Goal: Navigation & Orientation: Find specific page/section

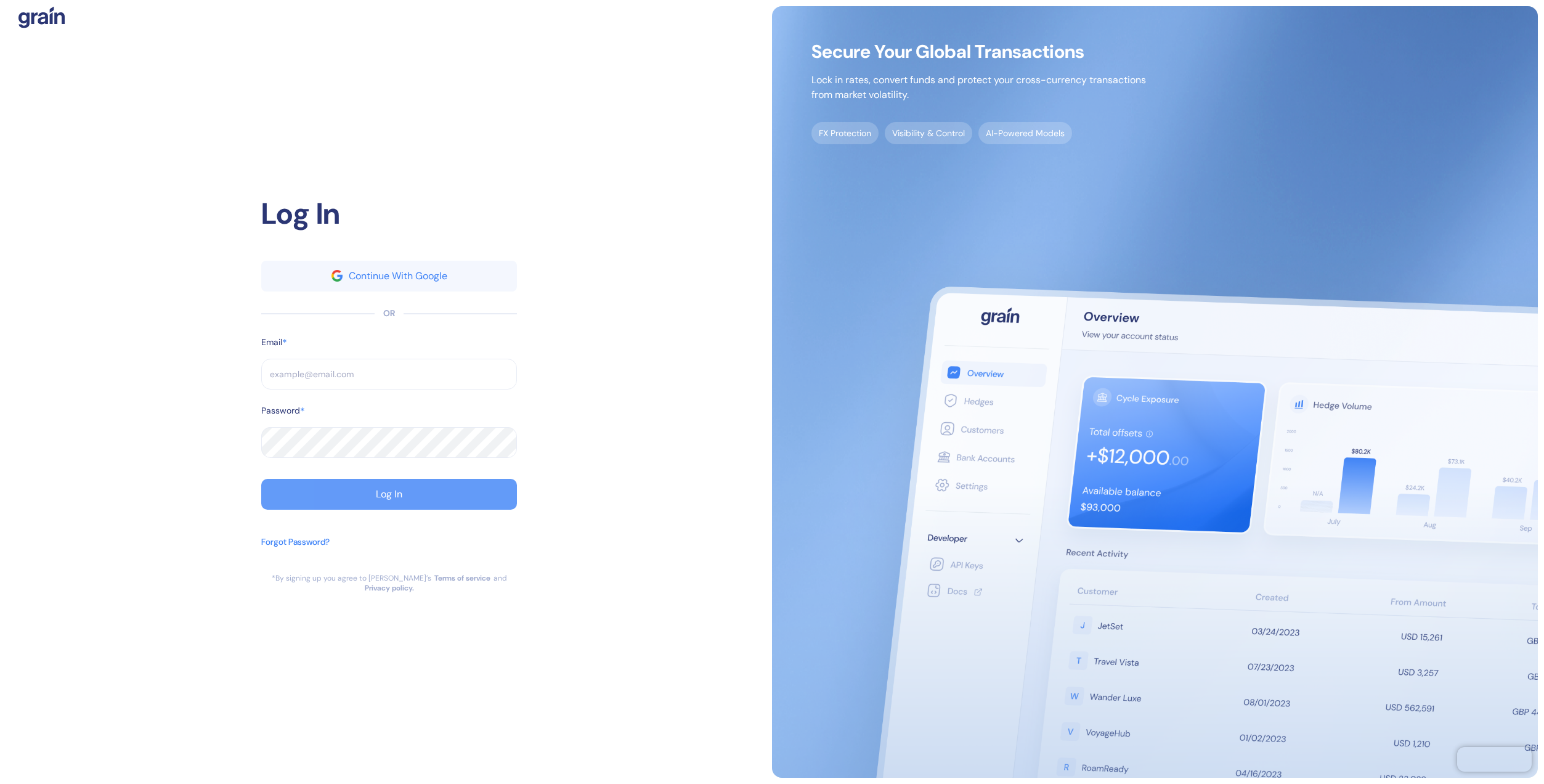
type input "[EMAIL_ADDRESS][DOMAIN_NAME]"
click at [448, 495] on button "Log In" at bounding box center [390, 494] width 256 height 31
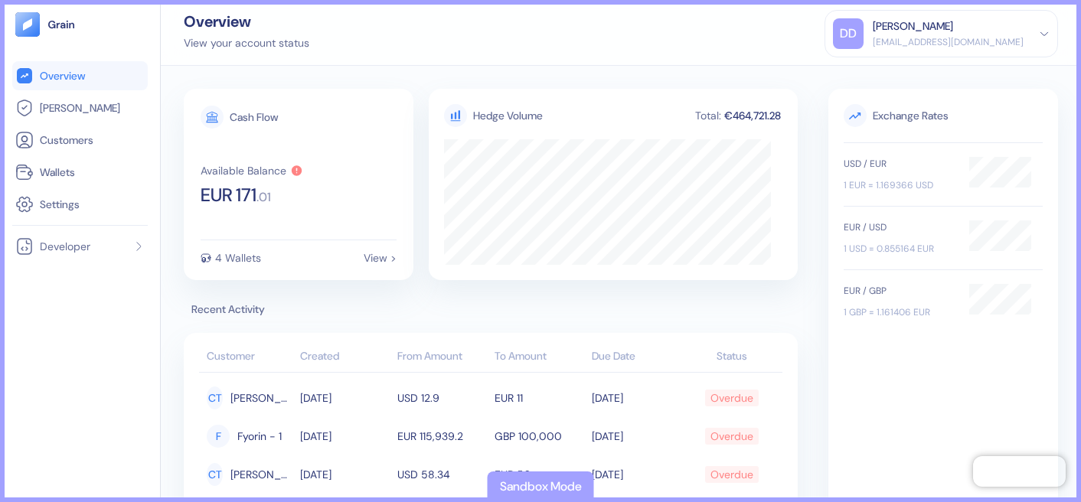
drag, startPoint x: 688, startPoint y: 500, endPoint x: 661, endPoint y: 693, distance: 194.8
click at [661, 502] on html "Pingdom Check: App Online Overview [PERSON_NAME] Customers Wallets Settings Dev…" at bounding box center [540, 251] width 1081 height 502
click at [1046, 35] on icon at bounding box center [1044, 33] width 11 height 11
click at [64, 244] on span "Developer" at bounding box center [65, 246] width 51 height 15
click at [66, 210] on span "Settings" at bounding box center [60, 204] width 40 height 15
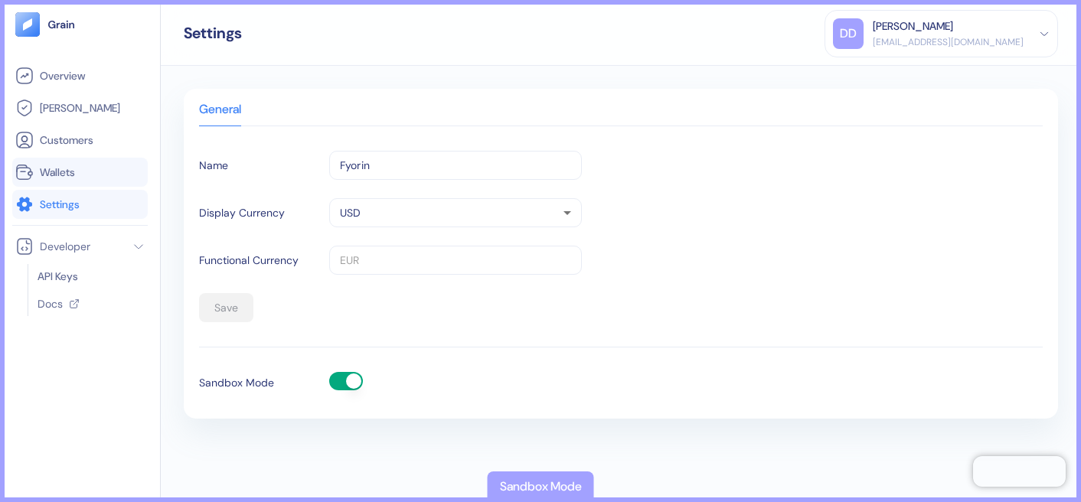
click at [49, 171] on span "Wallets" at bounding box center [57, 172] width 35 height 15
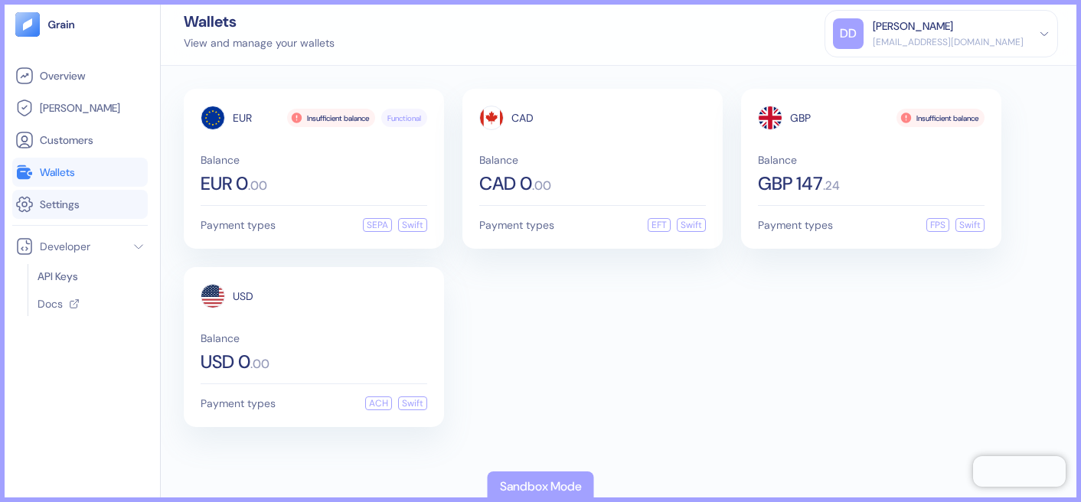
click at [76, 204] on span "Settings" at bounding box center [60, 204] width 40 height 15
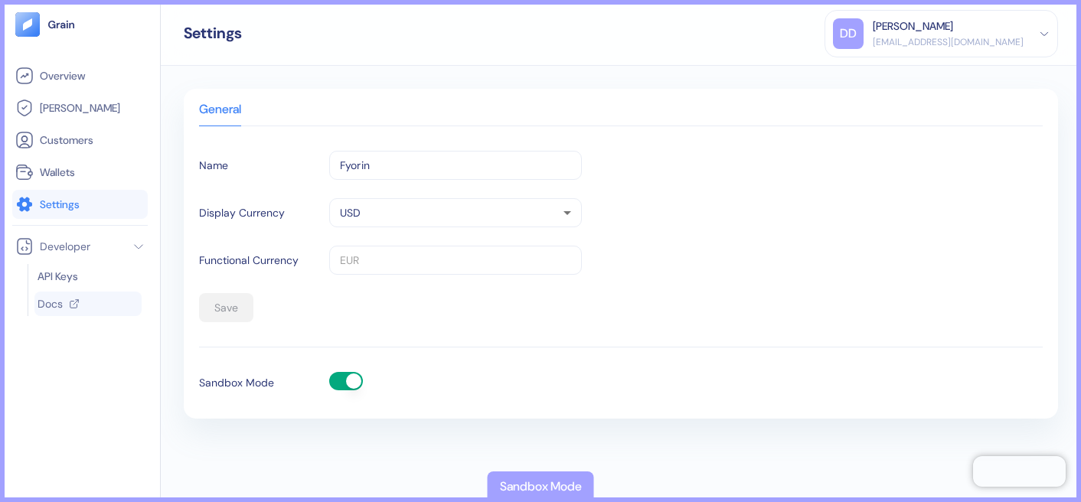
click at [61, 298] on span "Docs" at bounding box center [50, 303] width 25 height 15
click at [66, 169] on span "Wallets" at bounding box center [57, 172] width 35 height 15
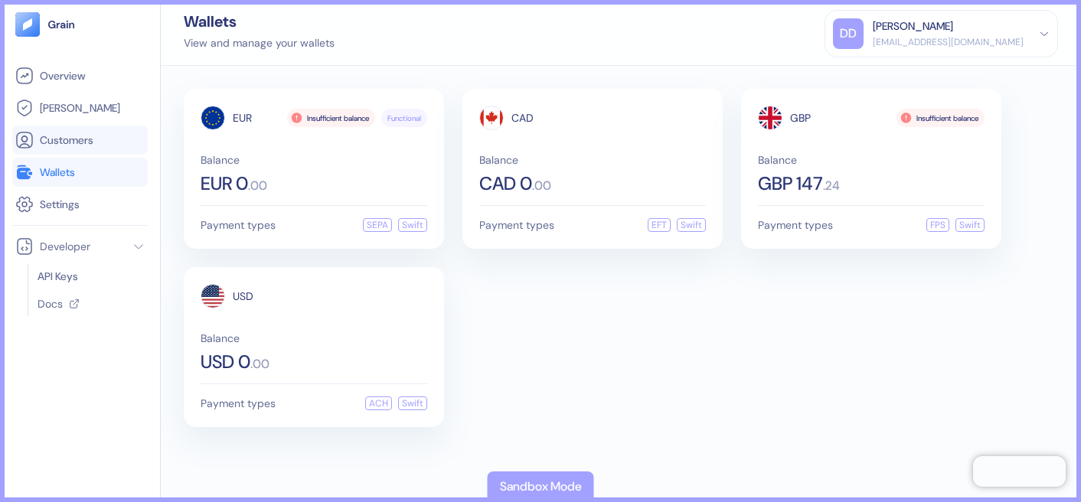
click at [73, 132] on link "Customers" at bounding box center [79, 140] width 129 height 18
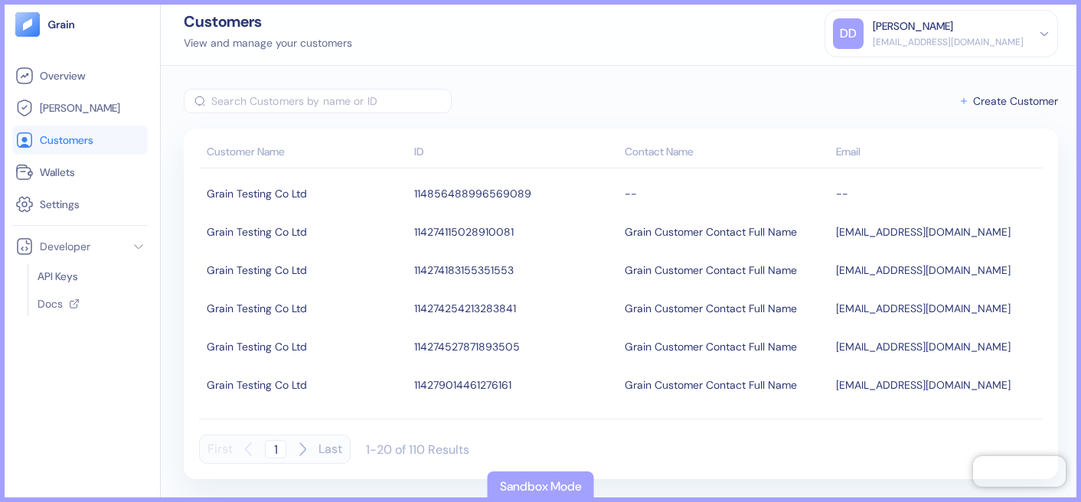
scroll to position [527, 0]
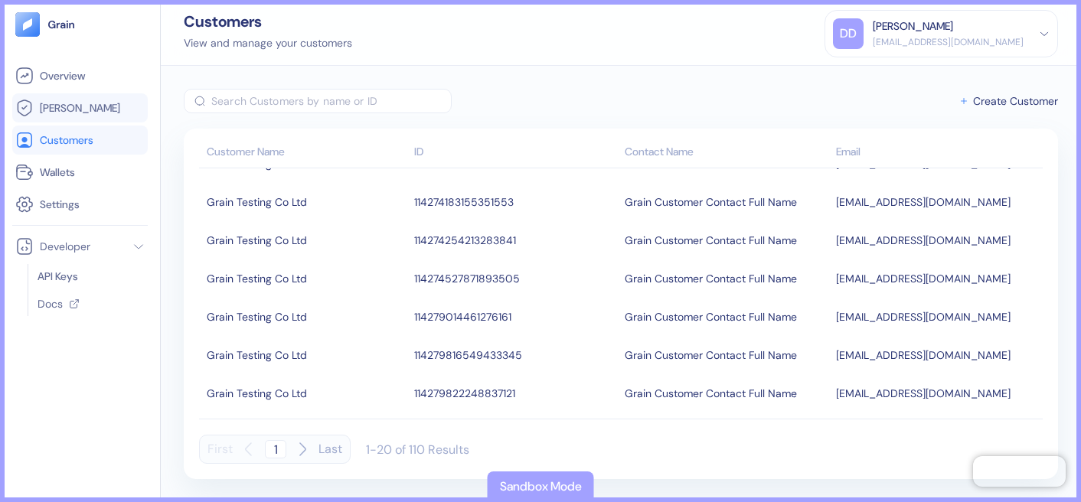
click at [54, 115] on span "[PERSON_NAME]" at bounding box center [80, 107] width 80 height 15
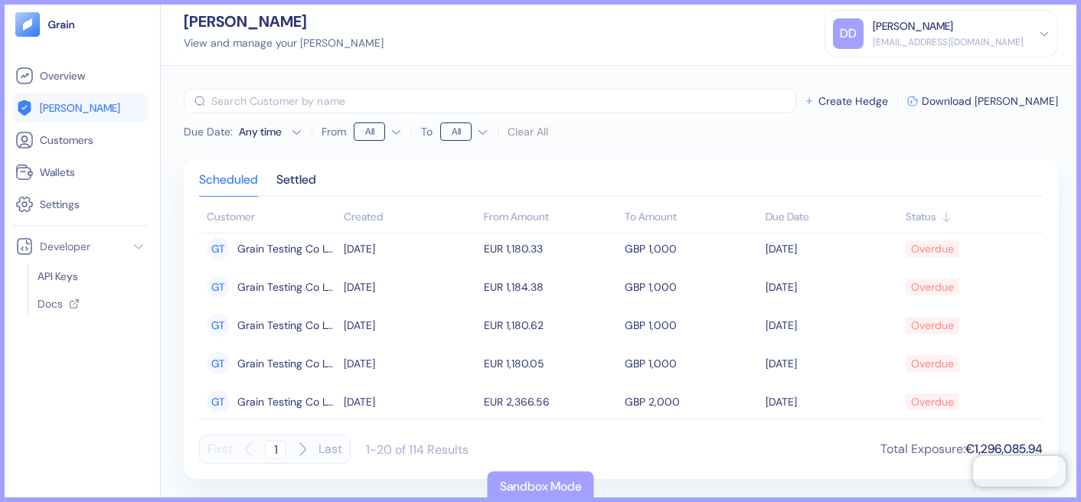
scroll to position [551, 0]
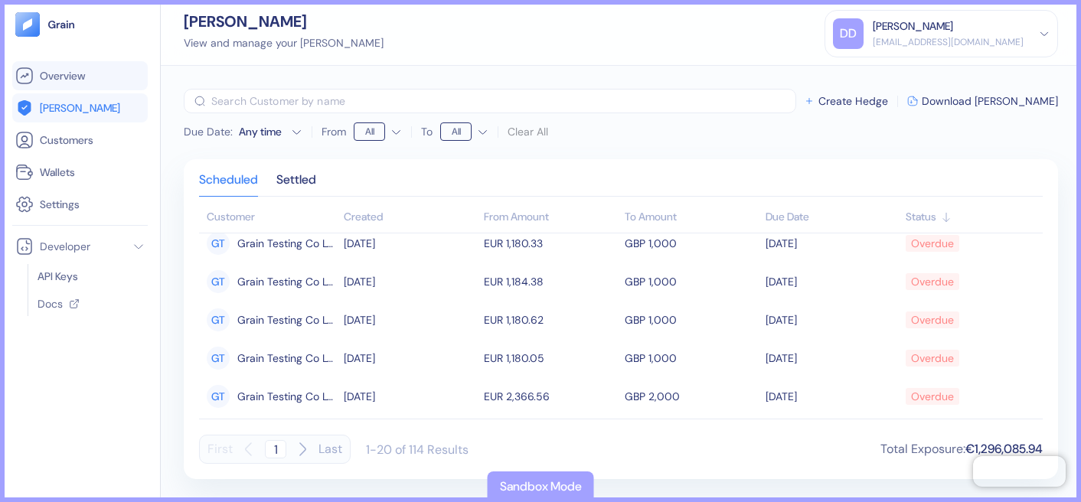
click at [65, 71] on span "Overview" at bounding box center [62, 75] width 45 height 15
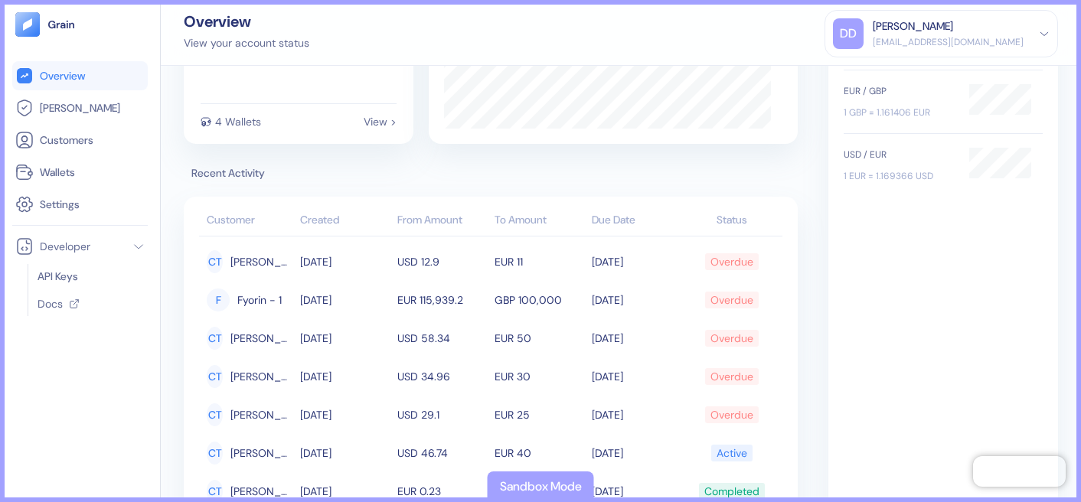
scroll to position [304, 0]
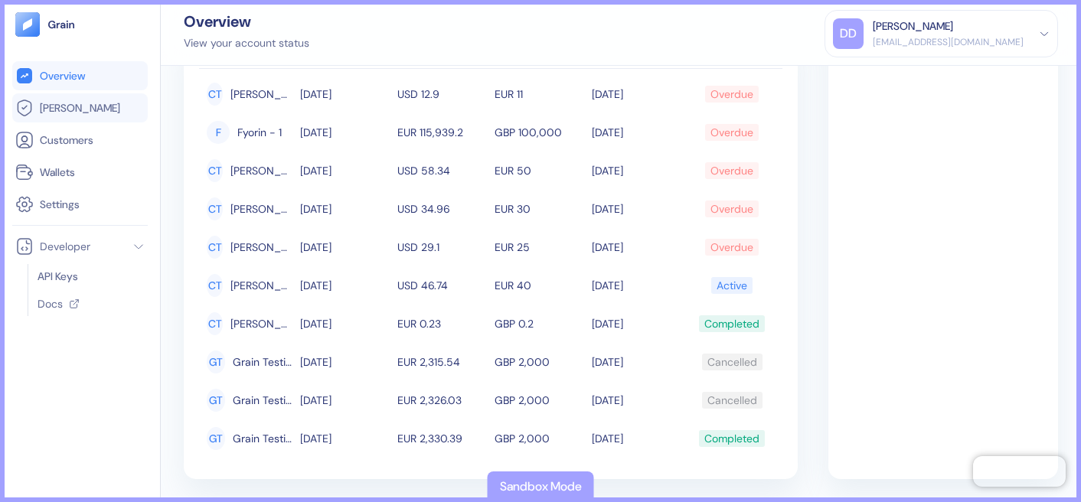
click at [46, 112] on span "[PERSON_NAME]" at bounding box center [80, 107] width 80 height 15
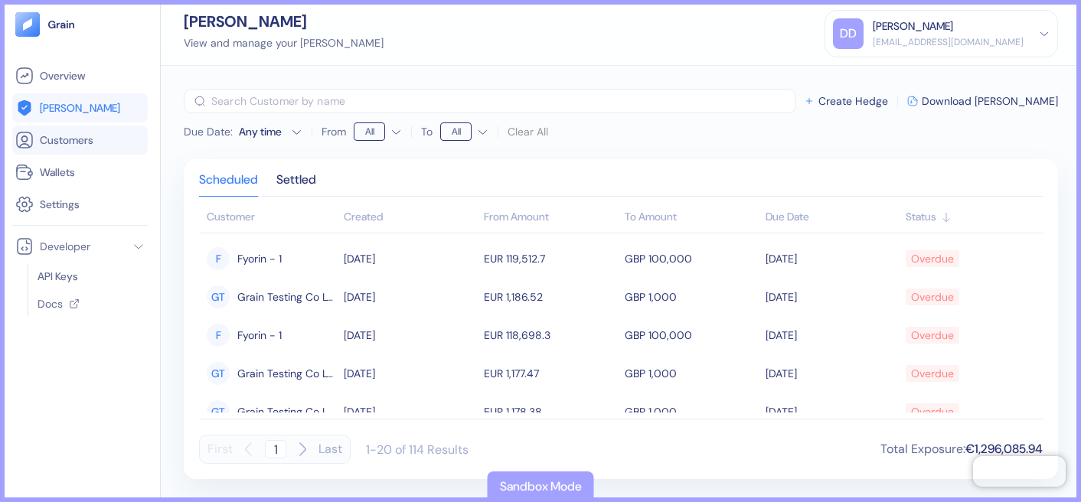
click at [56, 136] on span "Customers" at bounding box center [67, 139] width 54 height 15
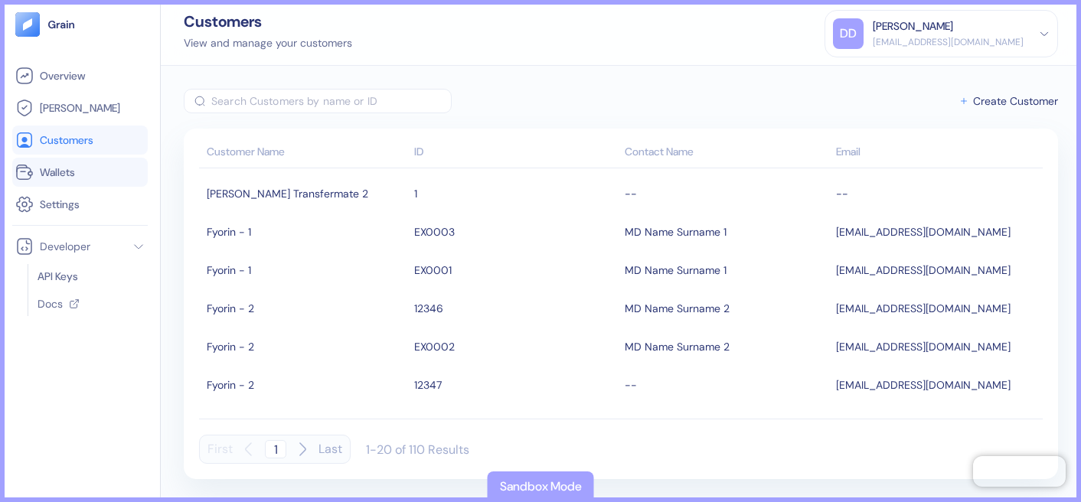
click at [67, 162] on li "Wallets" at bounding box center [80, 172] width 136 height 29
click at [75, 178] on span "Wallets" at bounding box center [57, 172] width 35 height 15
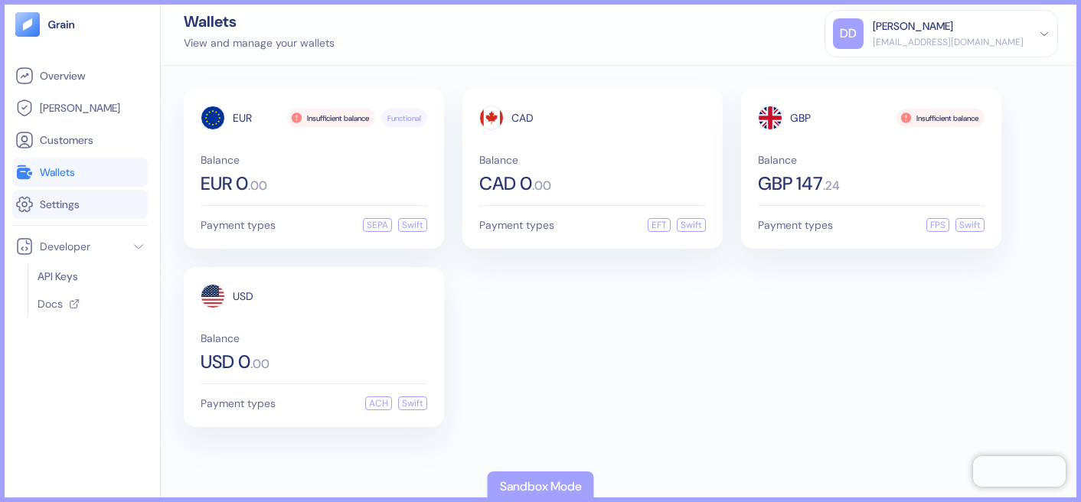
click at [85, 211] on link "Settings" at bounding box center [79, 204] width 129 height 18
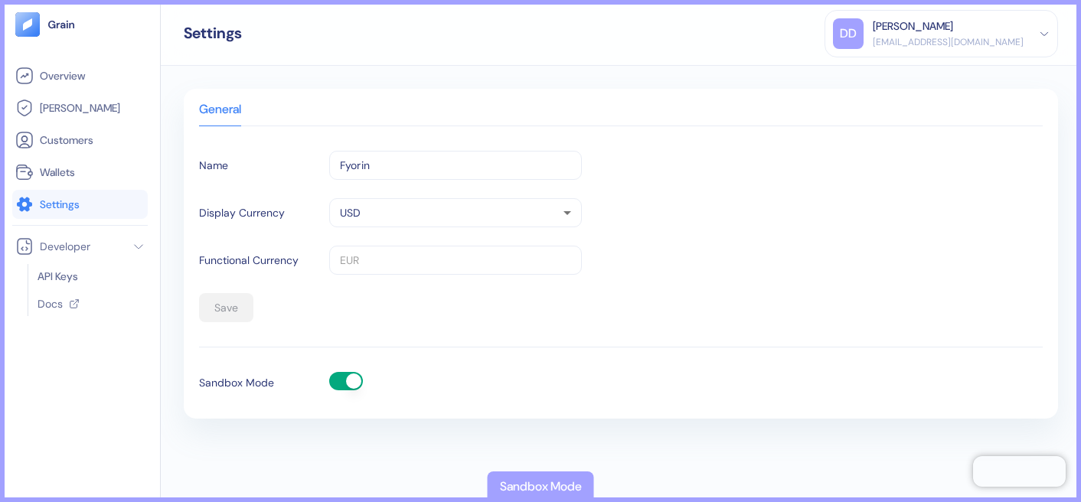
drag, startPoint x: 1029, startPoint y: 47, endPoint x: 1040, endPoint y: 39, distance: 13.6
click at [1030, 46] on div "DD Dev Dev [EMAIL_ADDRESS][DOMAIN_NAME]" at bounding box center [941, 33] width 217 height 31
click at [1040, 39] on div "DD Dev Dev [EMAIL_ADDRESS][DOMAIN_NAME]" at bounding box center [941, 33] width 217 height 31
click at [923, 20] on div "[PERSON_NAME]" at bounding box center [913, 26] width 80 height 16
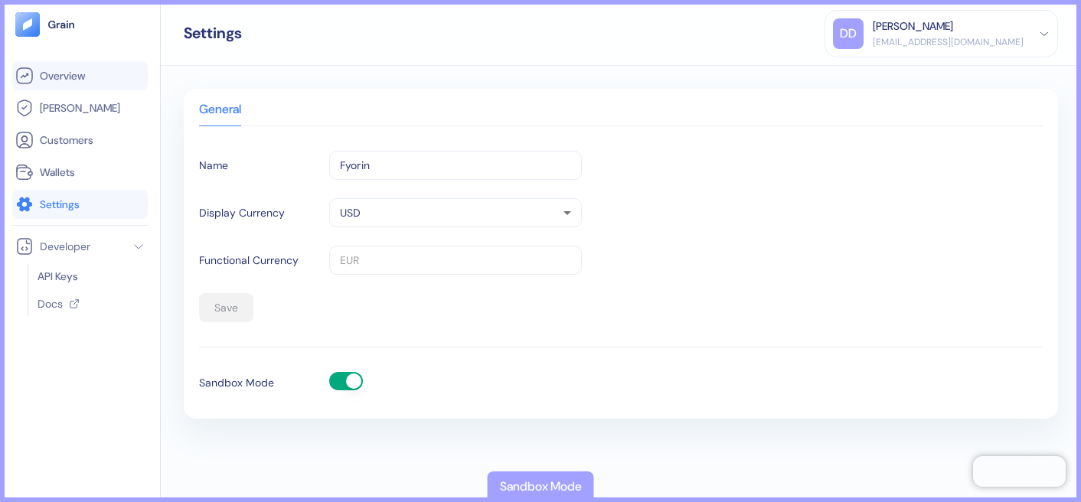
click at [43, 71] on span "Overview" at bounding box center [62, 75] width 45 height 15
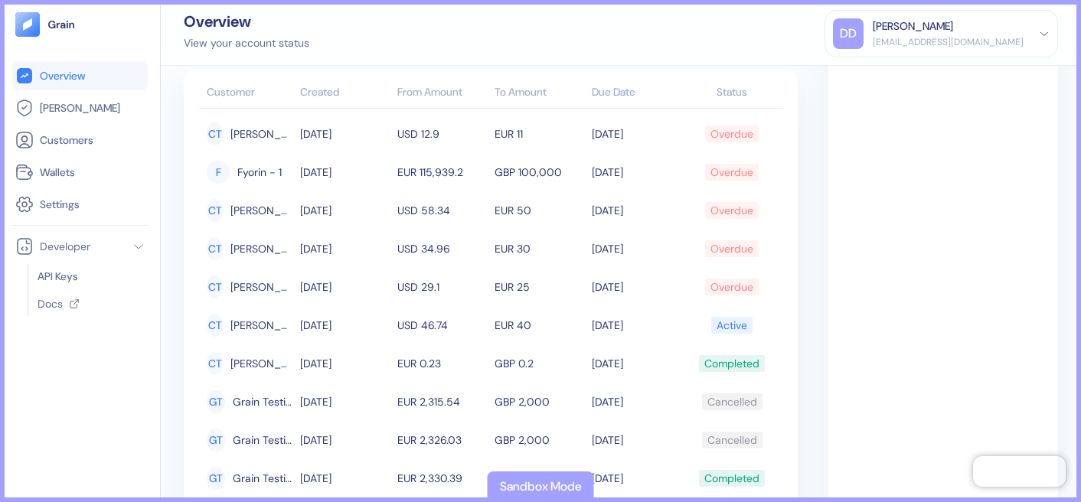
scroll to position [212, 0]
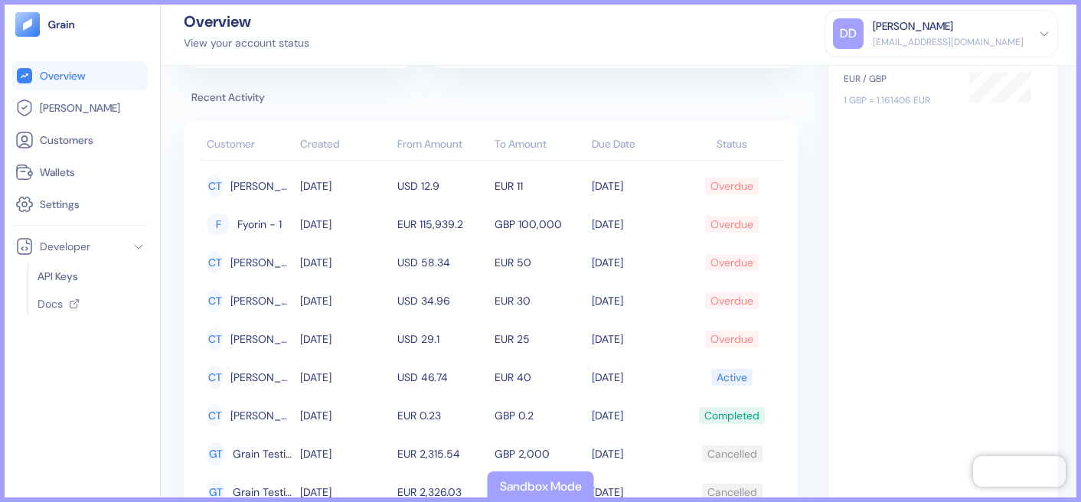
click at [8, 9] on div "Overview [PERSON_NAME] Customers Wallets Settings Developer API Keys Docs" at bounding box center [80, 251] width 161 height 502
click at [64, 39] on div "Overview [PERSON_NAME] Customers Wallets Settings Developer API Keys Docs" at bounding box center [80, 251] width 136 height 478
click at [61, 26] on img at bounding box center [61, 24] width 28 height 11
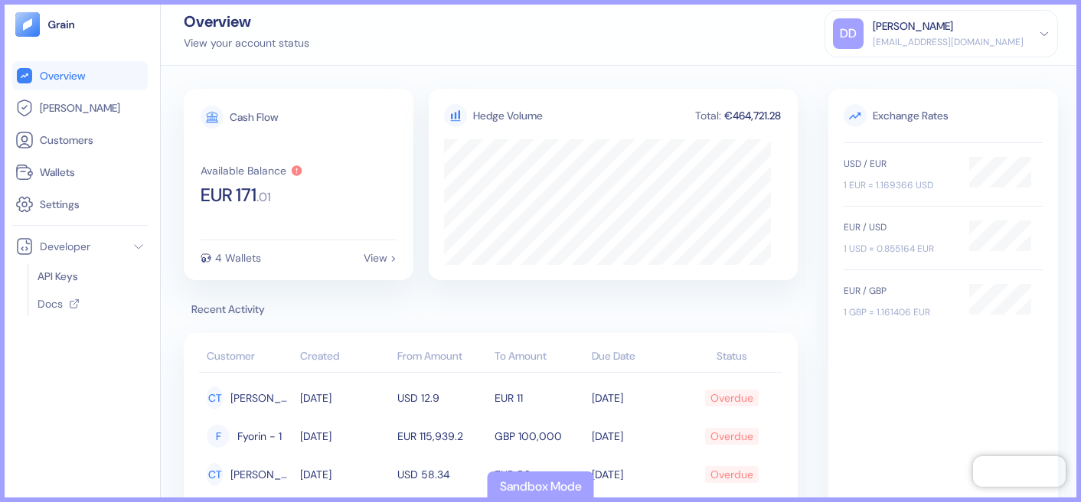
click at [60, 18] on picture at bounding box center [79, 24] width 129 height 24
click at [72, 211] on span "Settings" at bounding box center [60, 204] width 40 height 15
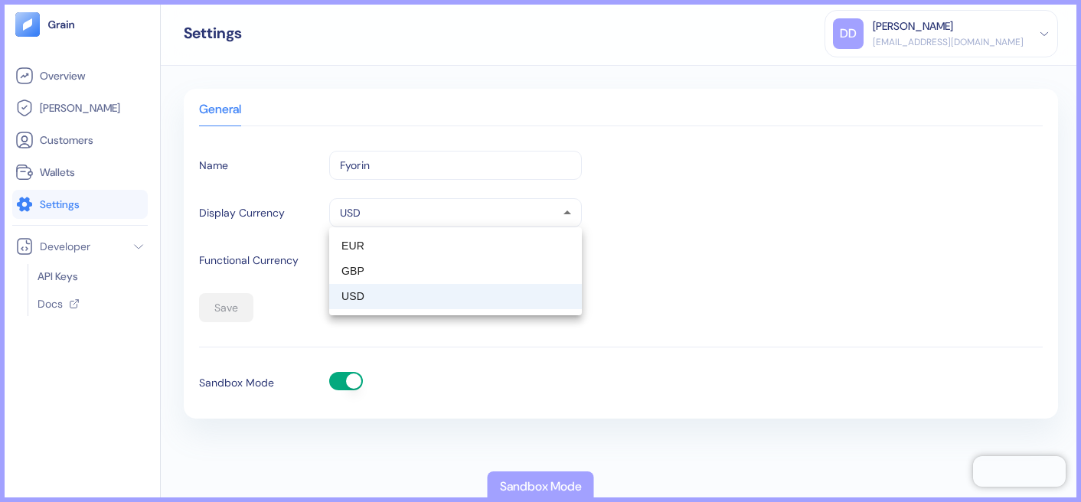
click at [397, 219] on body "Pingdom Check: App Online Overview [PERSON_NAME] Customers Wallets Settings Dev…" at bounding box center [540, 251] width 1081 height 502
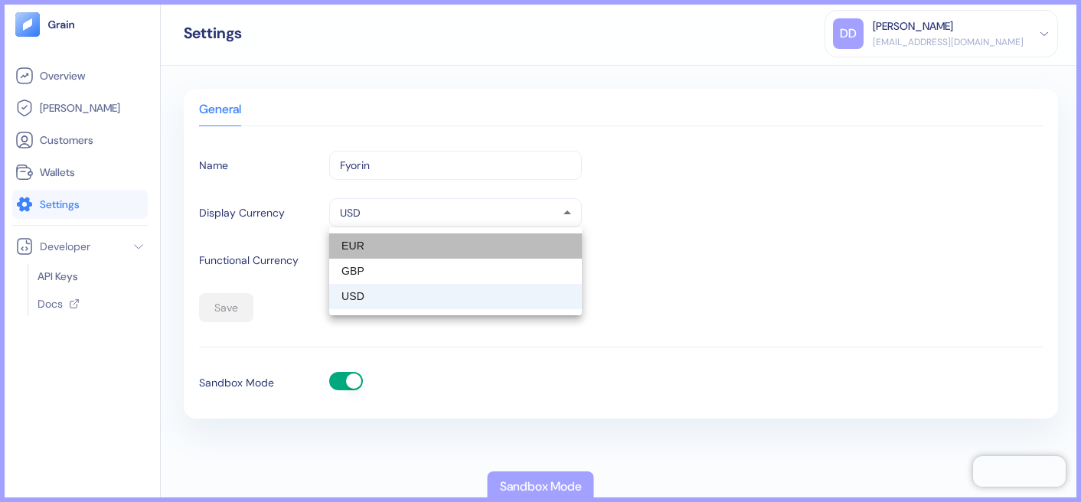
click at [377, 233] on li "EUR" at bounding box center [455, 245] width 253 height 25
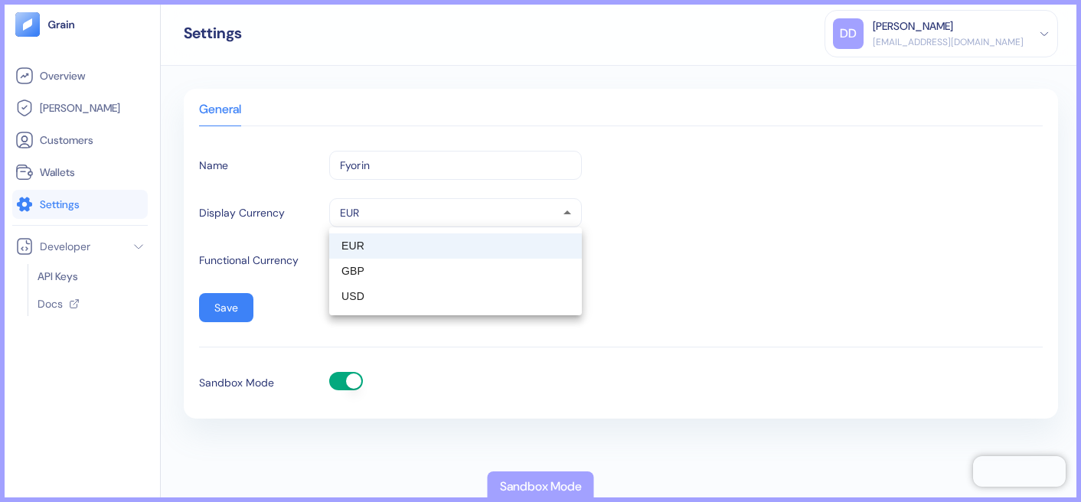
click at [385, 207] on body "Pingdom Check: App Online Overview [PERSON_NAME] Customers Wallets Settings Dev…" at bounding box center [540, 251] width 1081 height 502
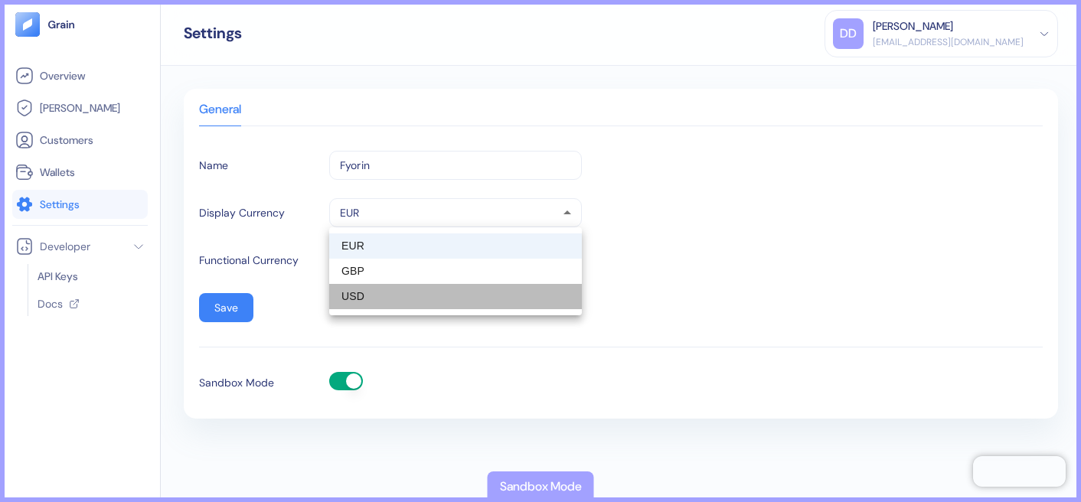
click at [384, 302] on li "USD" at bounding box center [455, 296] width 253 height 25
type input "USD"
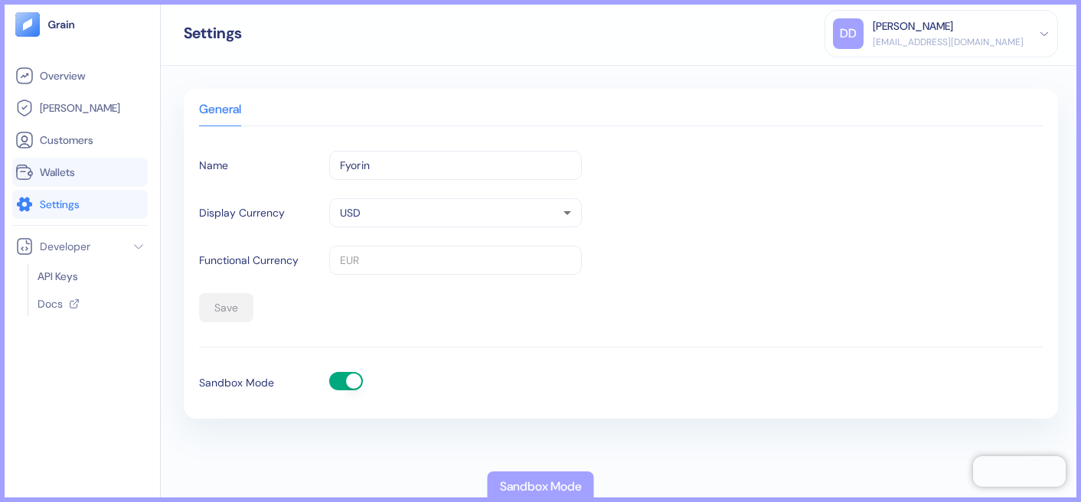
click at [66, 164] on link "Wallets" at bounding box center [79, 172] width 129 height 18
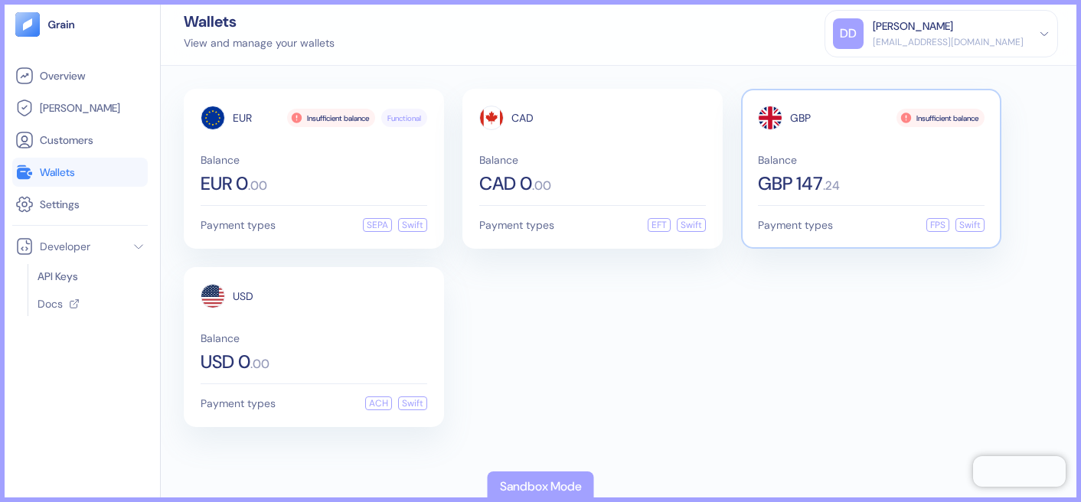
click at [921, 117] on div "Insufficient balance" at bounding box center [940, 118] width 88 height 18
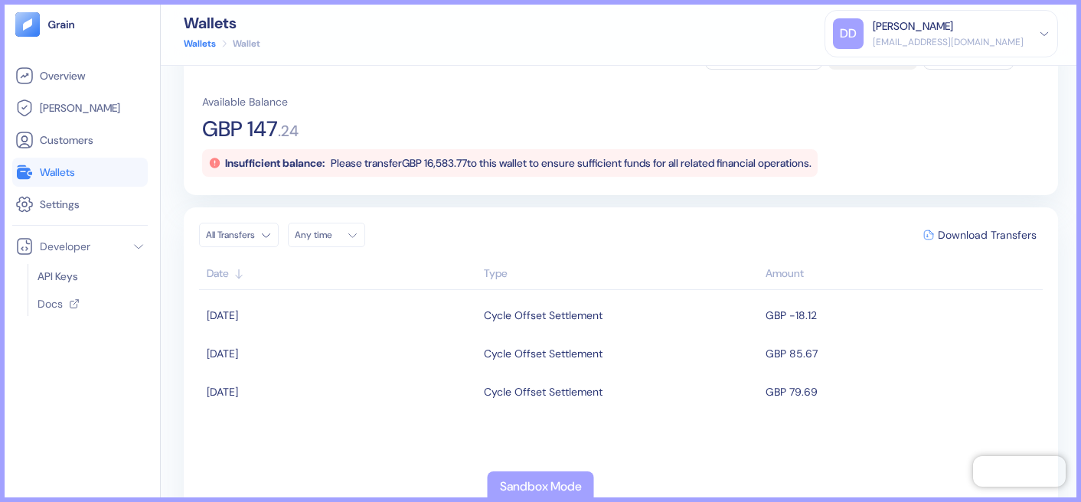
scroll to position [155, 0]
